Goal: Task Accomplishment & Management: Manage account settings

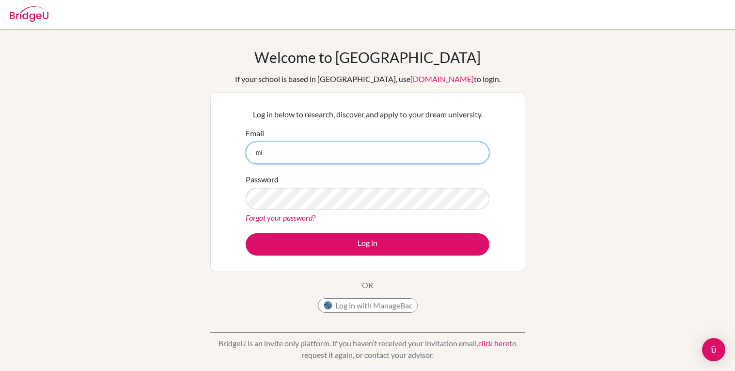
click at [410, 151] on input "mi" at bounding box center [368, 153] width 244 height 22
type input "[EMAIL_ADDRESS][DOMAIN_NAME]"
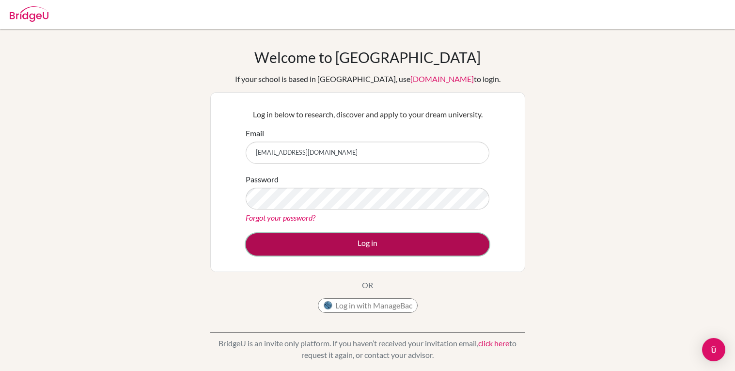
click at [383, 252] on button "Log in" at bounding box center [368, 244] width 244 height 22
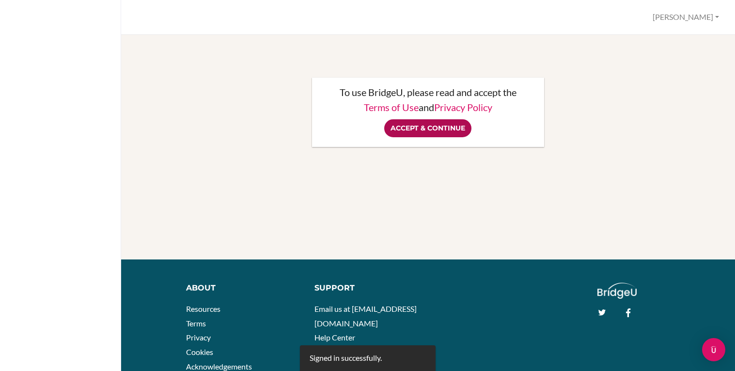
click at [446, 129] on input "Accept & Continue" at bounding box center [427, 128] width 87 height 18
